Goal: Task Accomplishment & Management: Manage account settings

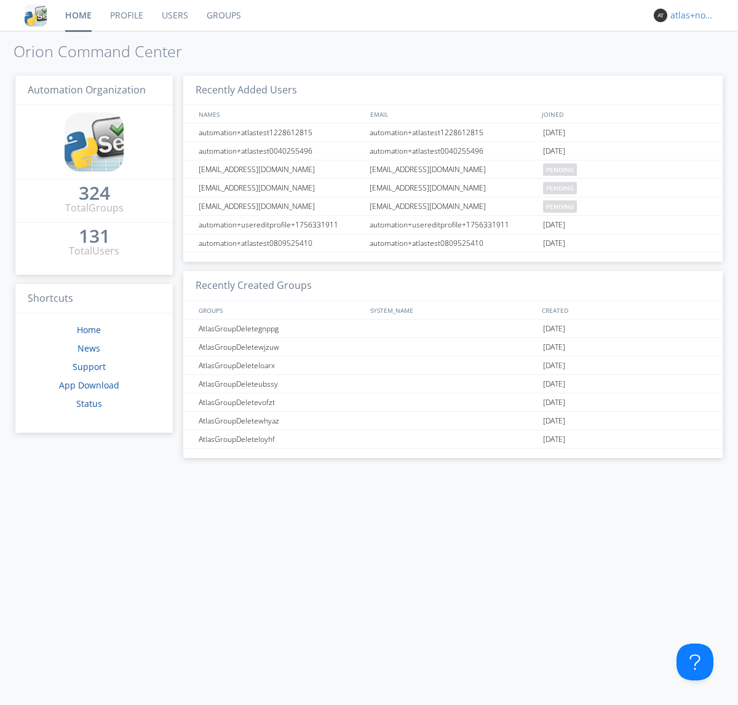
click at [690, 15] on div "atlas+nodispatch" at bounding box center [693, 15] width 46 height 12
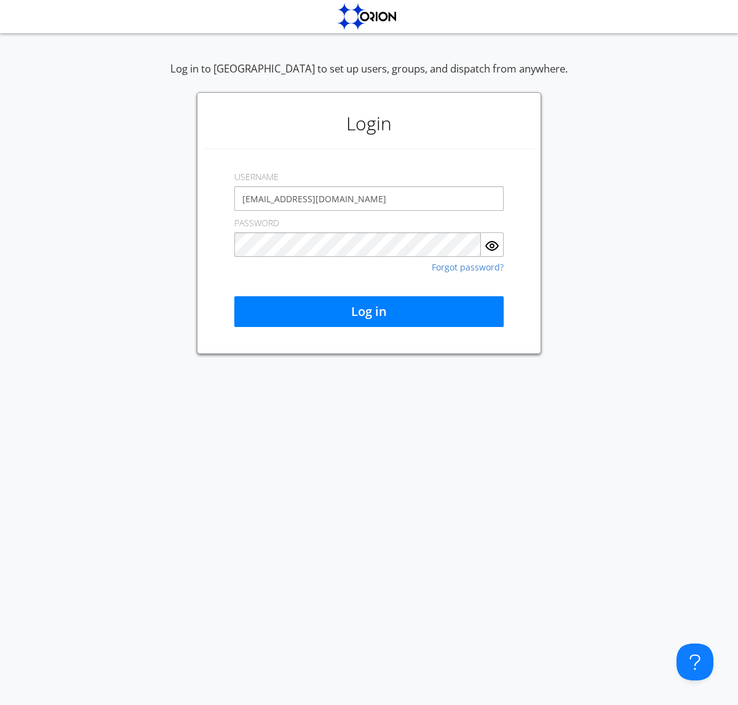
type input "[EMAIL_ADDRESS][DOMAIN_NAME]"
click at [369, 312] on button "Log in" at bounding box center [368, 311] width 269 height 31
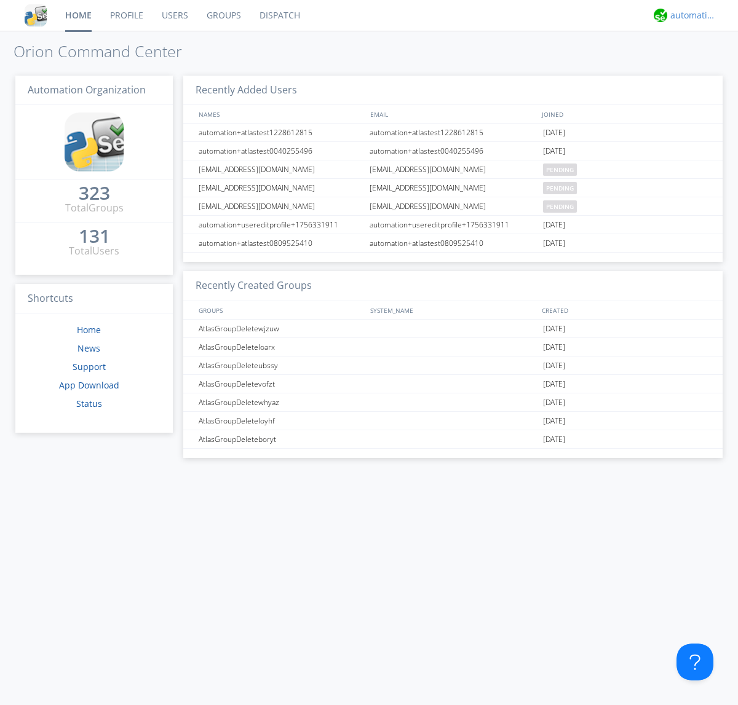
click at [690, 15] on div "automation+atlas" at bounding box center [693, 15] width 46 height 12
